Goal: Check status: Check status

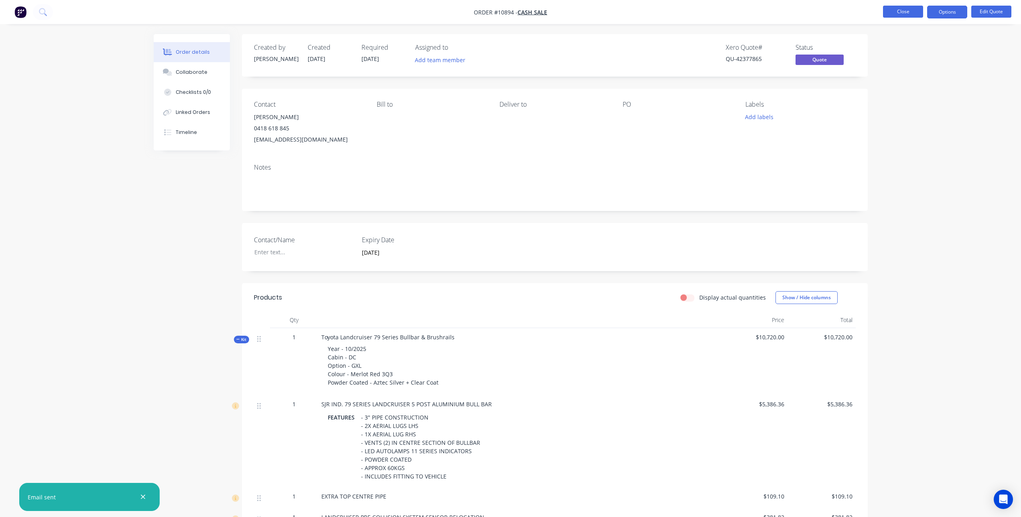
click at [891, 16] on button "Close" at bounding box center [903, 12] width 40 height 12
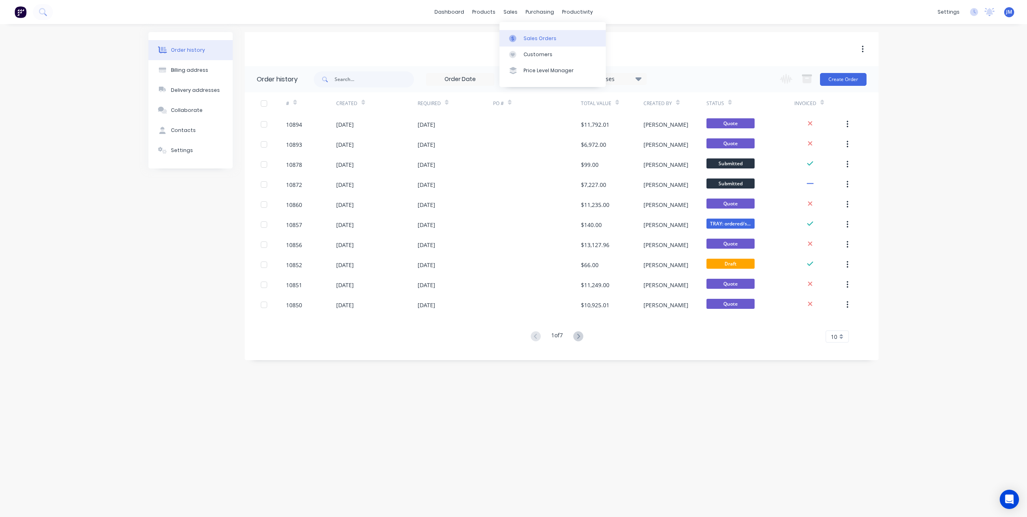
click at [523, 39] on link "Sales Orders" at bounding box center [553, 38] width 106 height 16
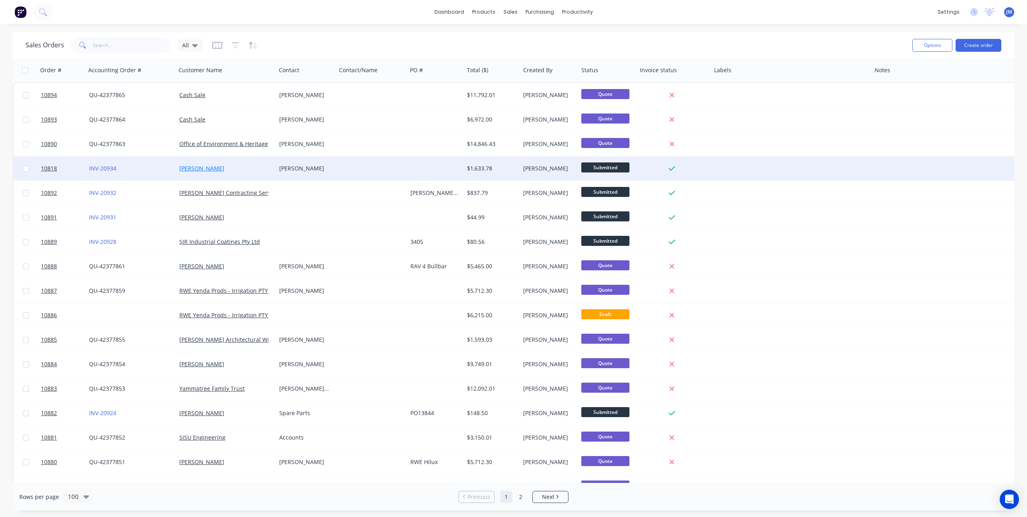
click at [189, 168] on link "[PERSON_NAME]" at bounding box center [201, 169] width 45 height 8
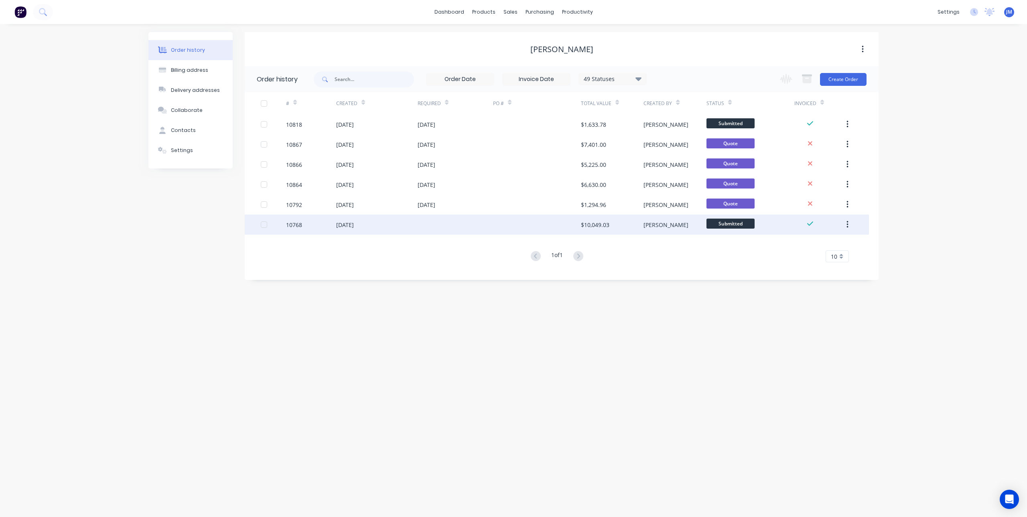
click at [403, 222] on div "[DATE]" at bounding box center [376, 225] width 81 height 20
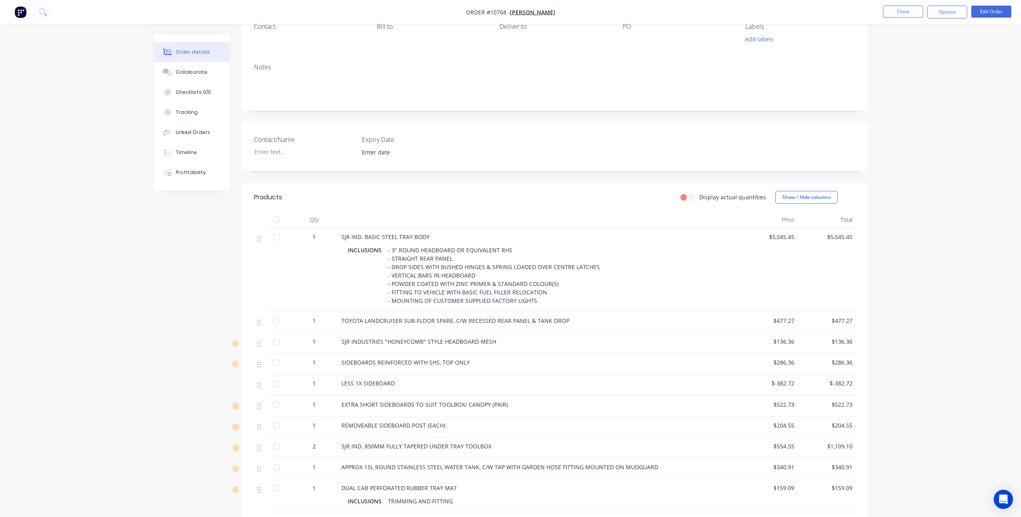
scroll to position [161, 0]
